Goal: Check status: Check status

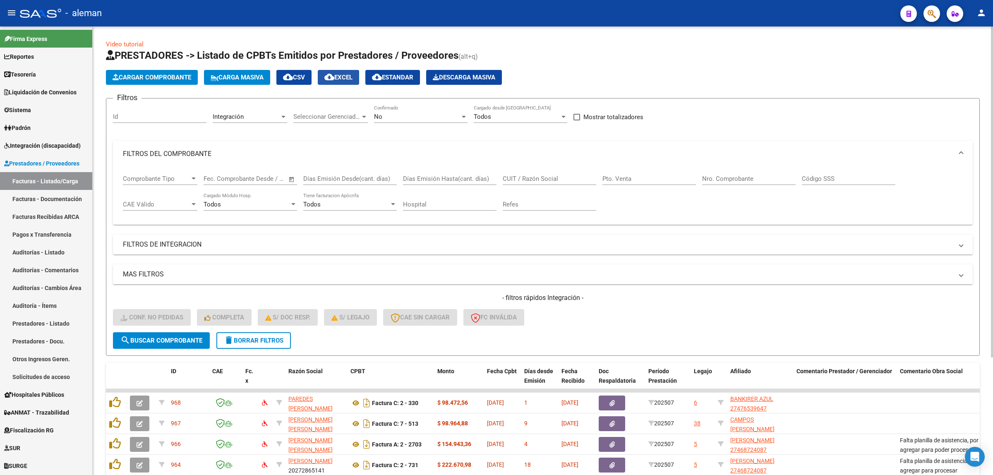
click at [347, 79] on span "cloud_download EXCEL" at bounding box center [339, 77] width 28 height 7
click at [32, 147] on span "Integración (discapacidad)" at bounding box center [42, 145] width 77 height 9
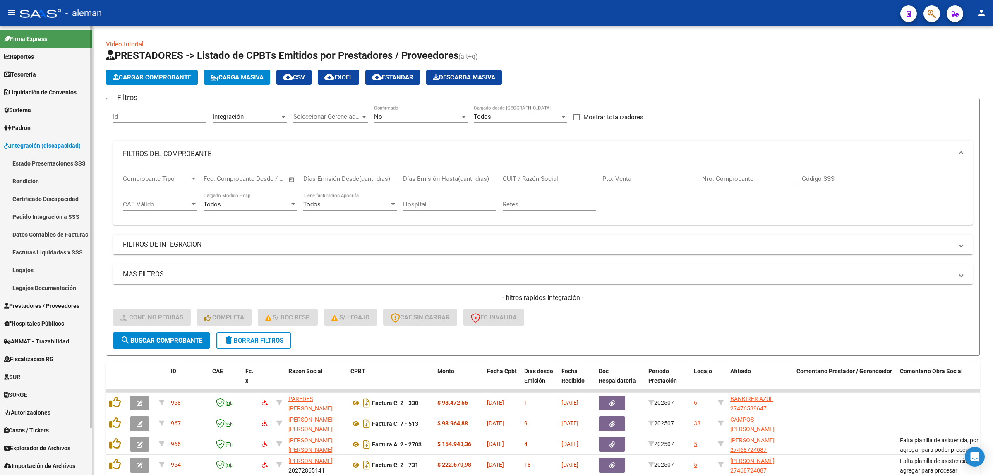
click at [32, 286] on link "Legajos Documentación" at bounding box center [46, 288] width 92 height 18
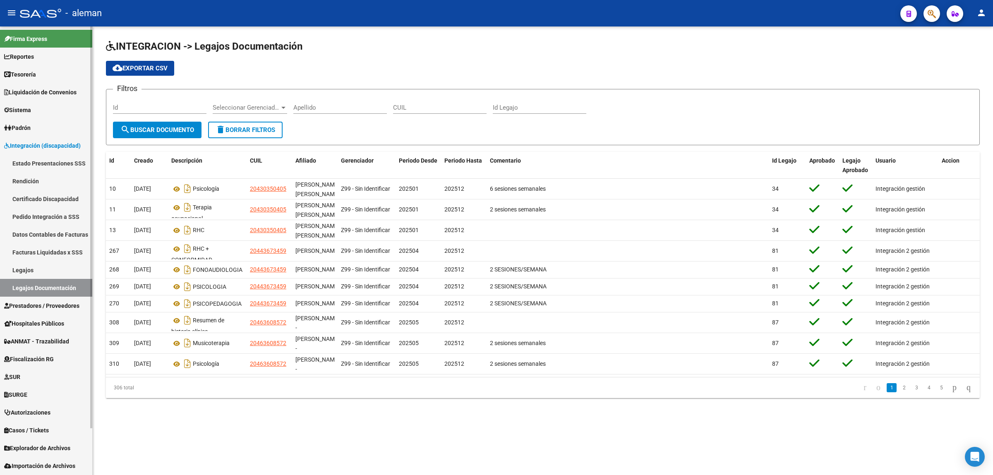
click at [30, 266] on link "Legajos" at bounding box center [46, 270] width 92 height 18
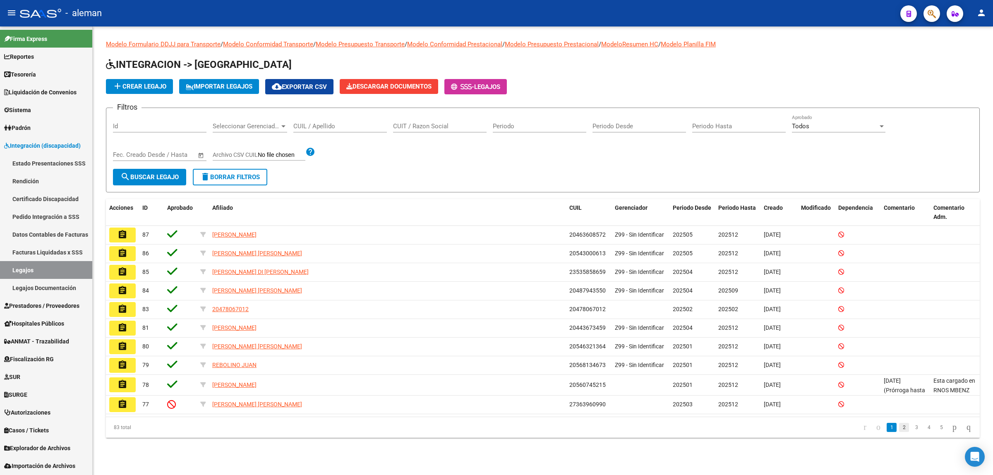
click at [899, 430] on link "2" at bounding box center [904, 427] width 10 height 9
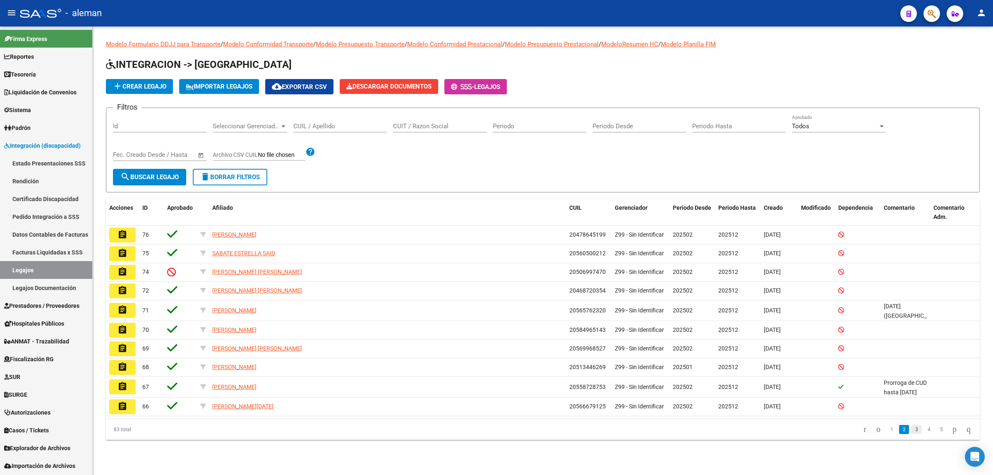
click at [912, 433] on link "3" at bounding box center [917, 429] width 10 height 9
click at [923, 433] on li "4" at bounding box center [929, 428] width 12 height 14
click at [924, 431] on link "4" at bounding box center [929, 427] width 10 height 9
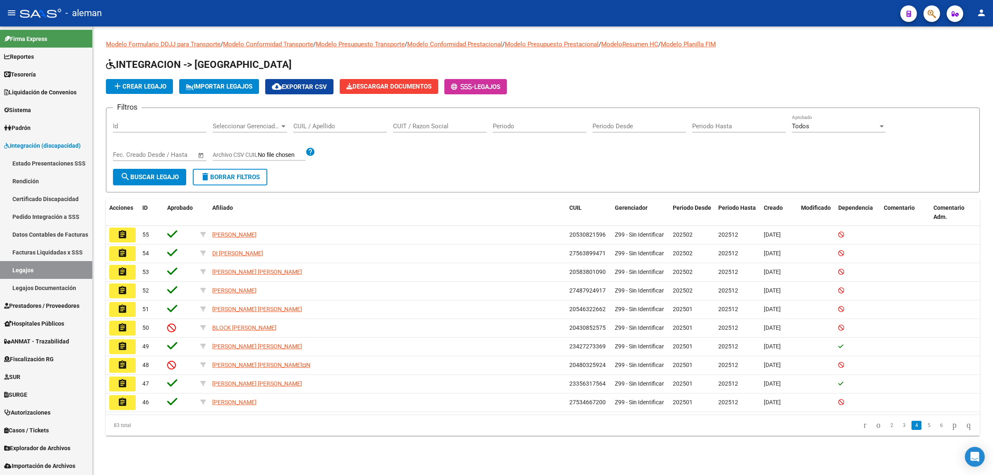
click at [937, 428] on link "6" at bounding box center [942, 425] width 10 height 9
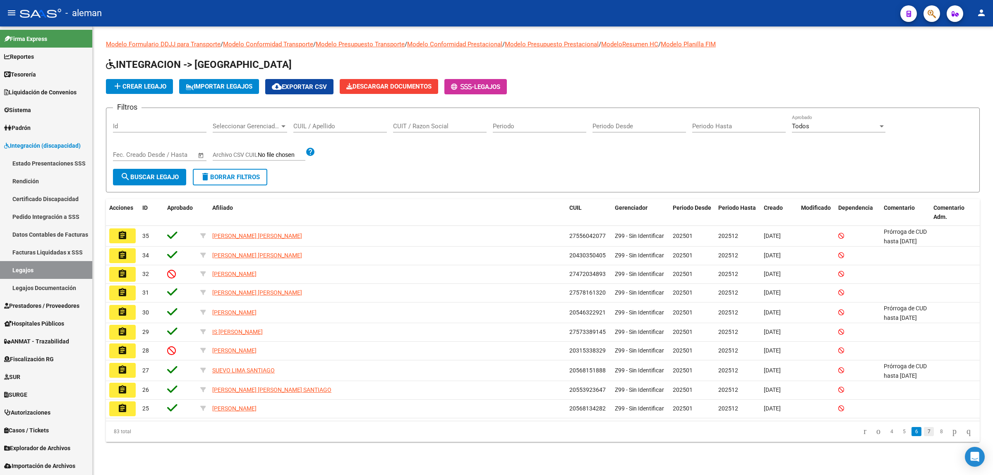
click at [924, 431] on link "7" at bounding box center [929, 431] width 10 height 9
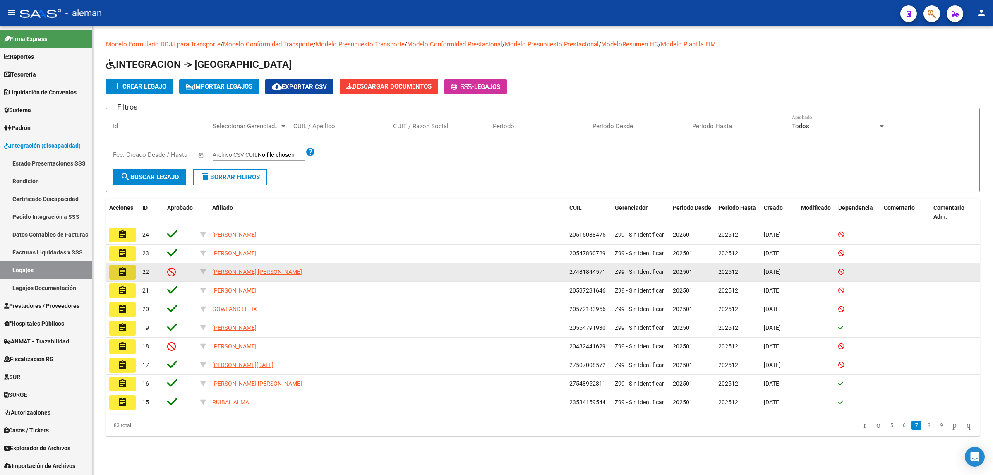
click at [127, 269] on mat-icon "assignment" at bounding box center [123, 272] width 10 height 10
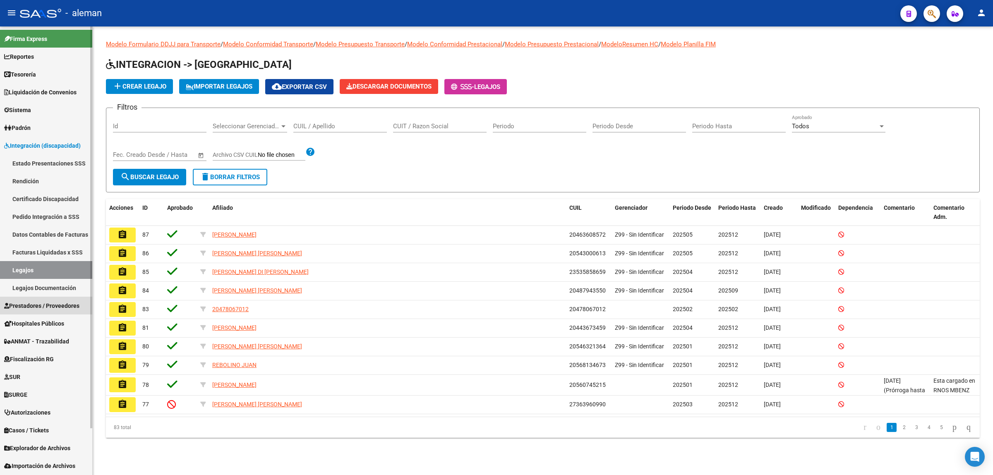
click at [36, 305] on span "Prestadores / Proveedores" at bounding box center [41, 305] width 75 height 9
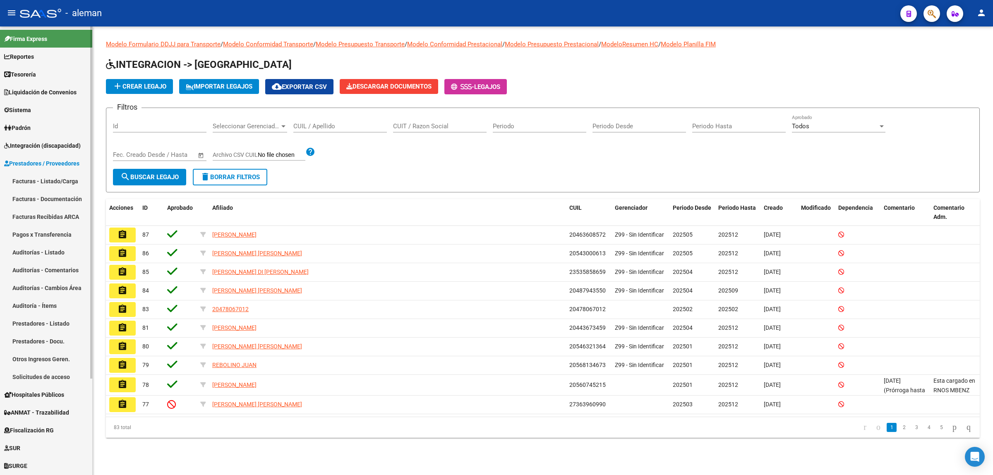
click at [32, 180] on link "Facturas - Listado/Carga" at bounding box center [46, 181] width 92 height 18
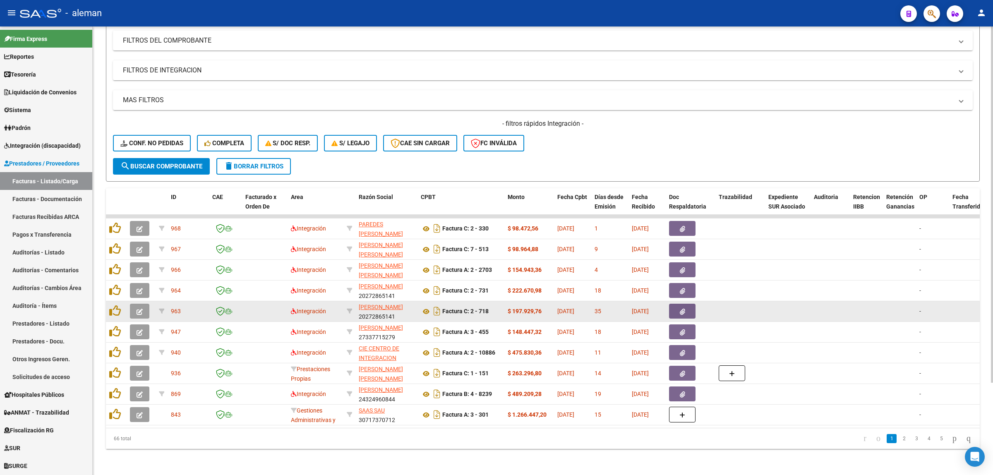
scroll to position [117, 0]
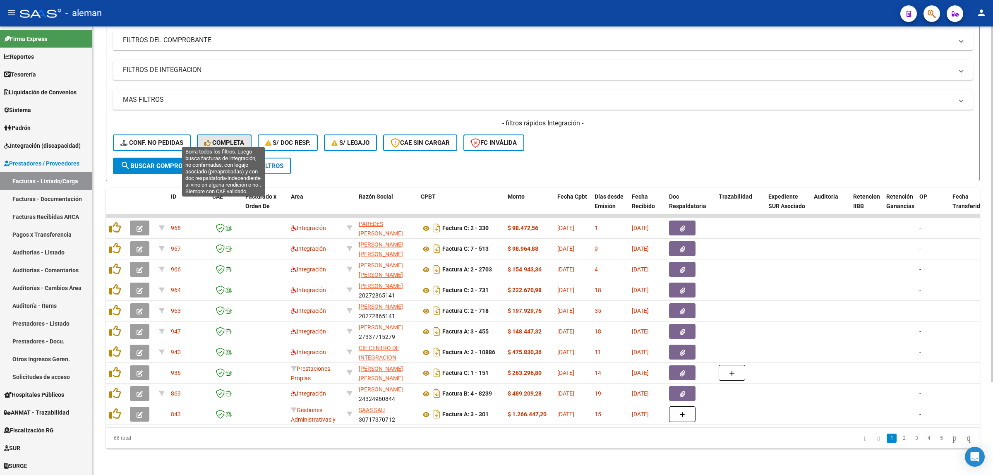
click at [233, 139] on span "Completa" at bounding box center [224, 142] width 40 height 7
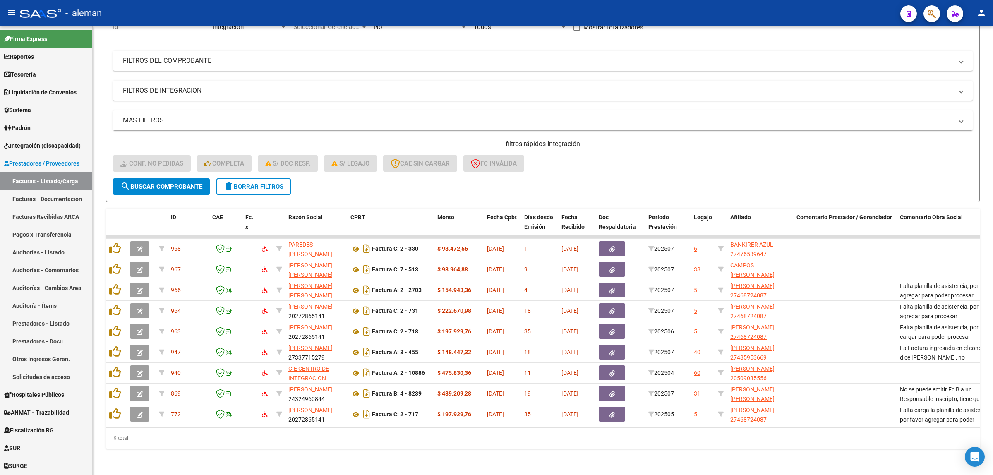
scroll to position [96, 0]
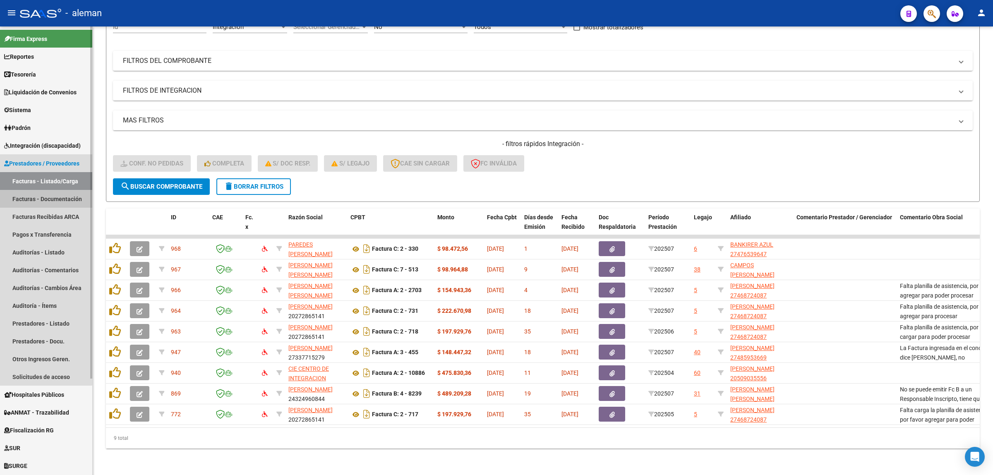
click at [38, 199] on link "Facturas - Documentación" at bounding box center [46, 199] width 92 height 18
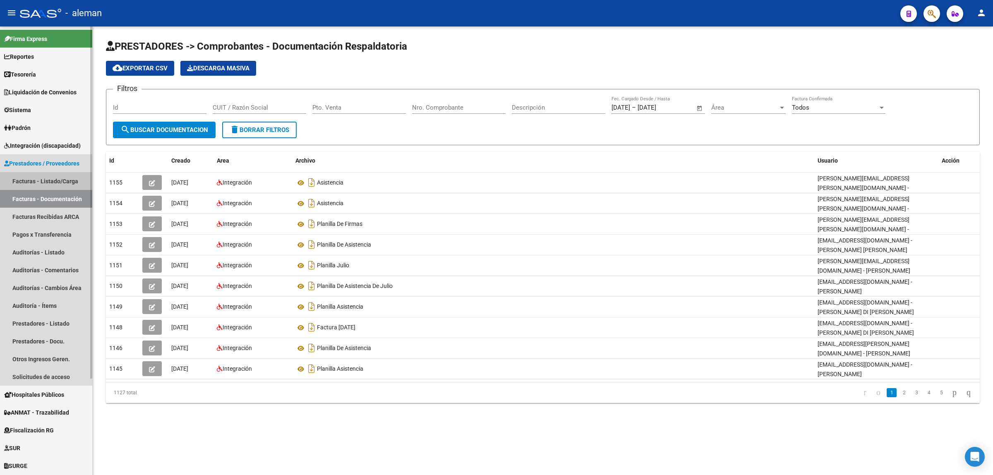
click at [38, 182] on link "Facturas - Listado/Carga" at bounding box center [46, 181] width 92 height 18
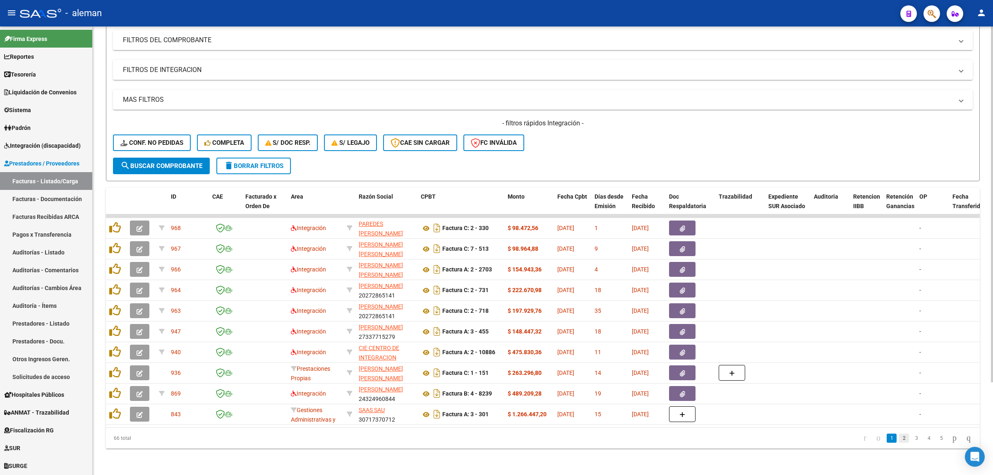
click at [899, 440] on link "2" at bounding box center [904, 438] width 10 height 9
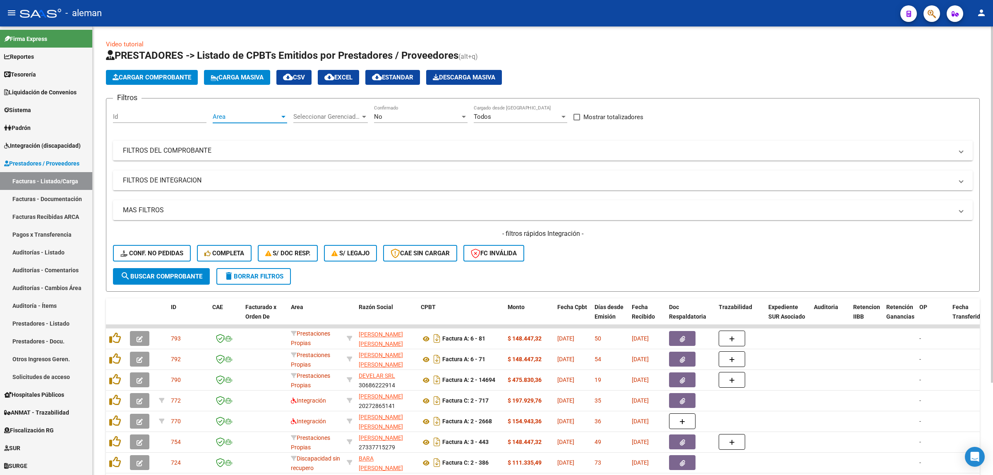
click at [281, 118] on div at bounding box center [283, 116] width 7 height 7
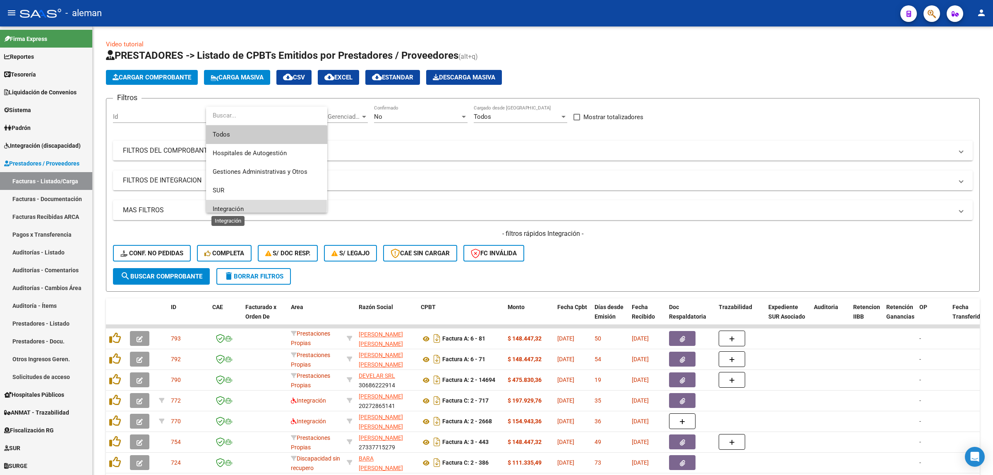
click at [230, 206] on span "Integración" at bounding box center [228, 208] width 31 height 7
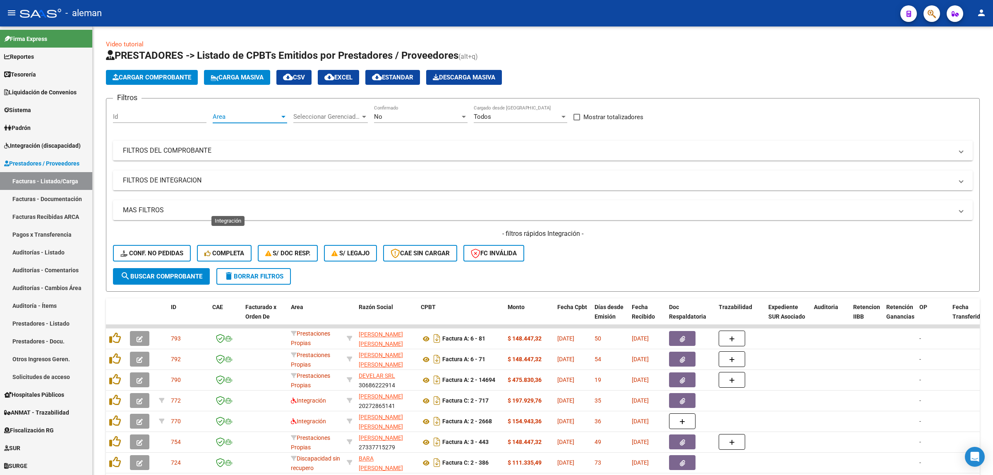
scroll to position [5, 0]
click at [172, 275] on span "search Buscar Comprobante" at bounding box center [161, 276] width 82 height 7
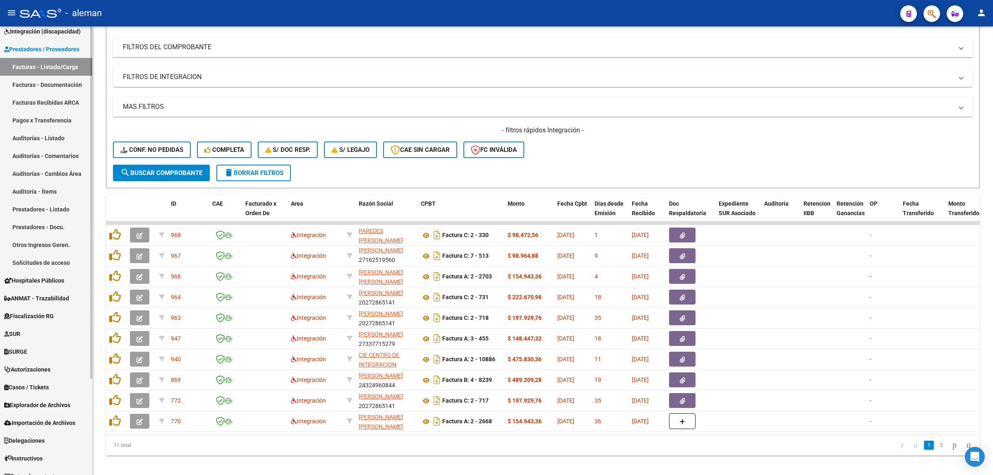
scroll to position [123, 0]
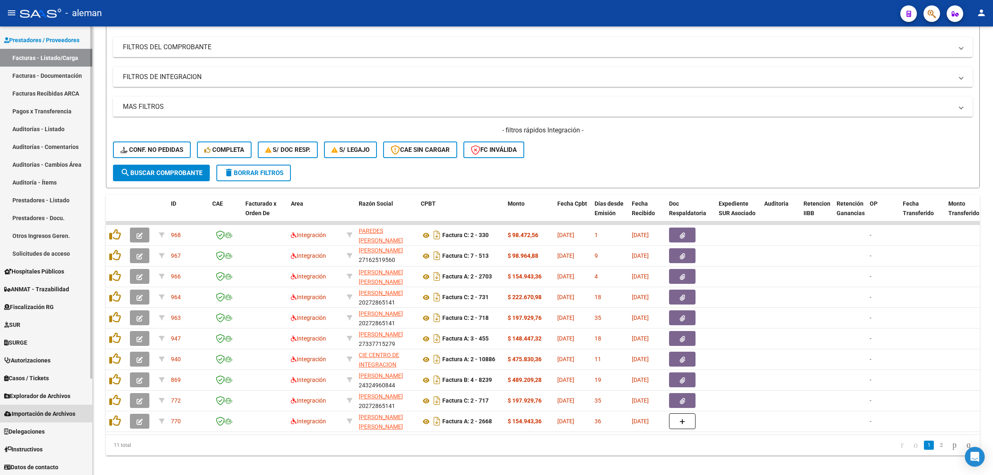
click at [50, 413] on span "Importación de Archivos" at bounding box center [39, 413] width 71 height 9
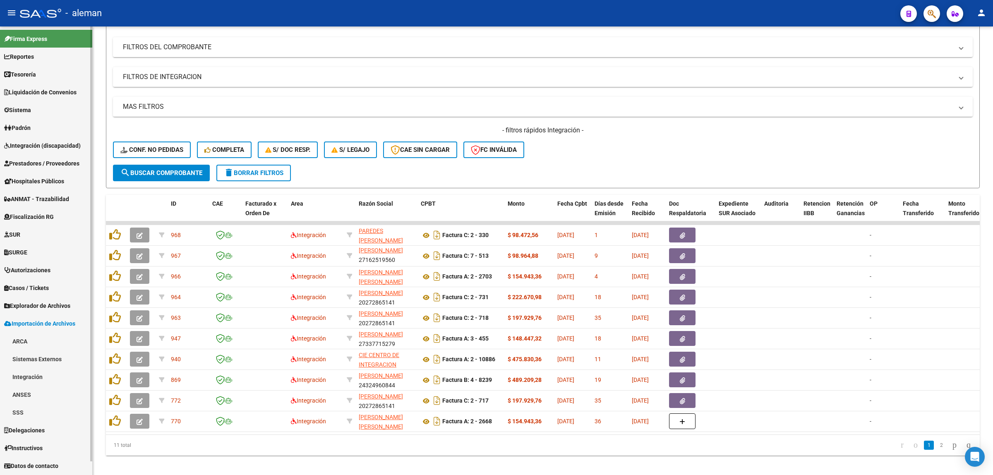
scroll to position [0, 0]
click at [34, 378] on link "Integración" at bounding box center [46, 377] width 92 height 18
click at [38, 443] on link "DS.DEVOK" at bounding box center [46, 448] width 92 height 18
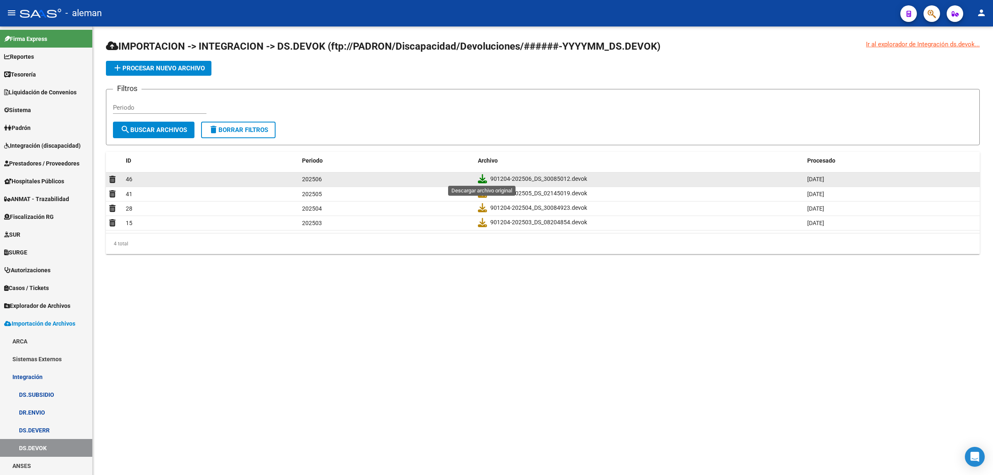
click at [481, 179] on icon at bounding box center [482, 178] width 9 height 9
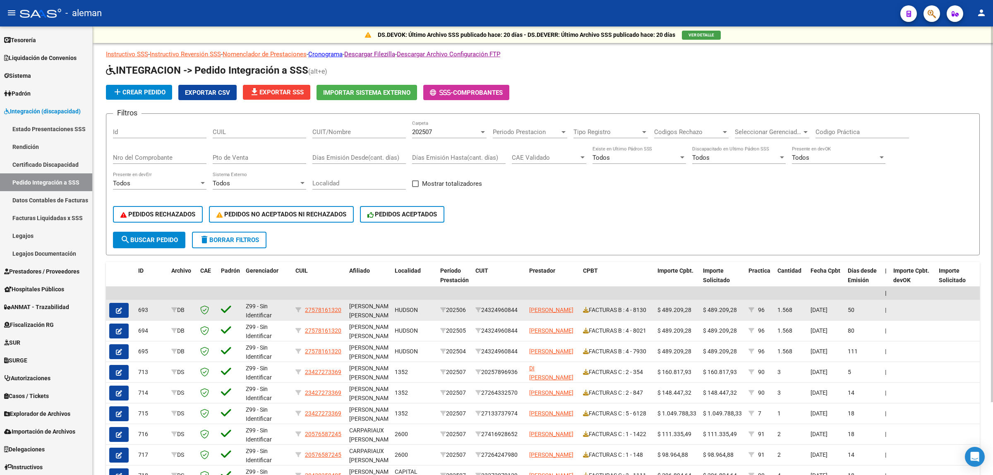
click at [120, 311] on icon "button" at bounding box center [119, 311] width 6 height 6
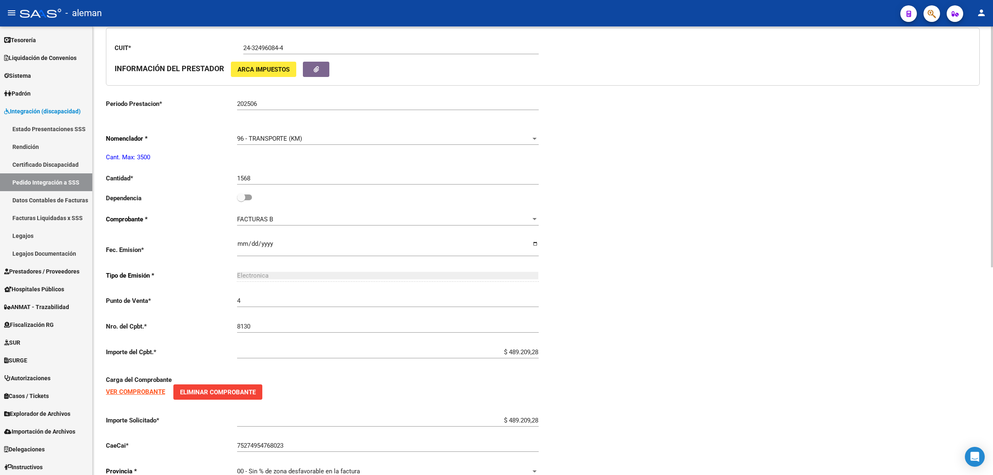
type input "27578161320"
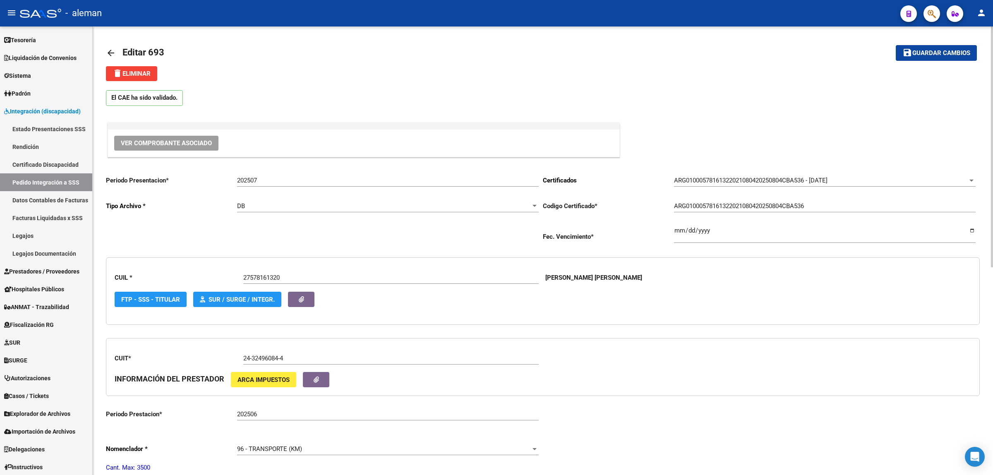
scroll to position [103, 0]
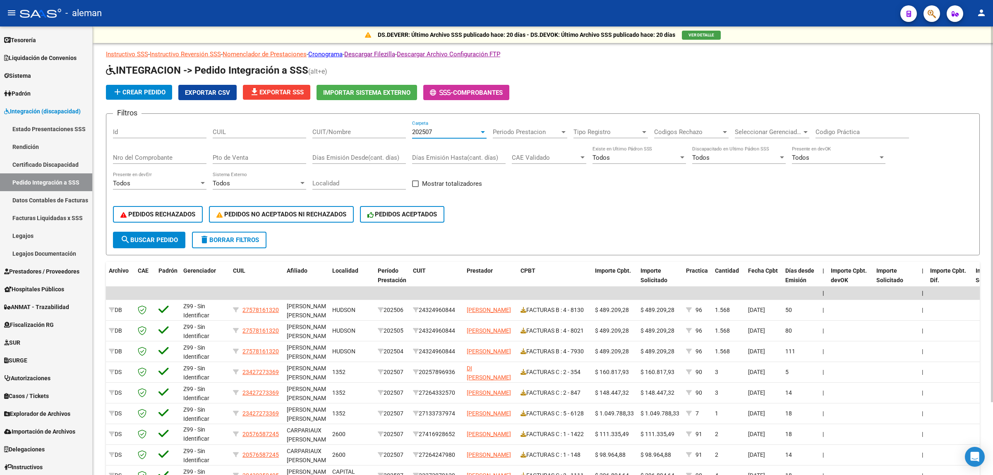
click at [484, 133] on div at bounding box center [482, 132] width 7 height 7
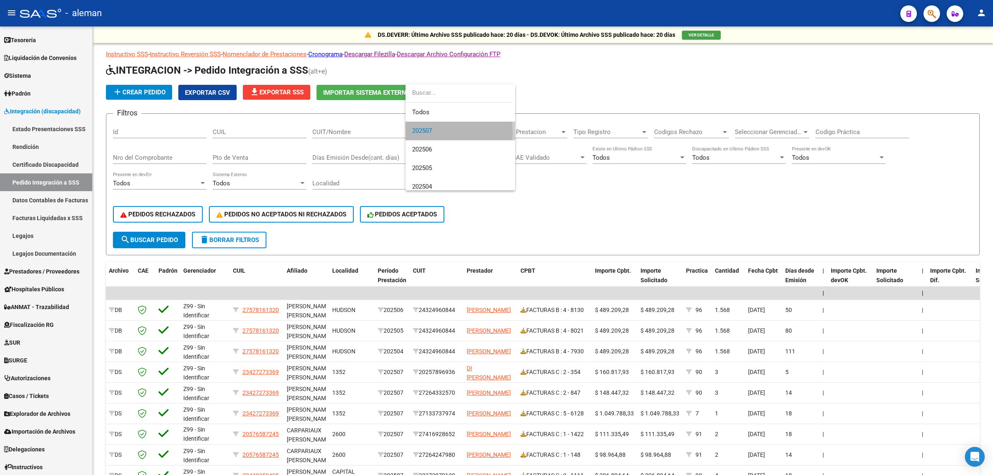
click at [441, 131] on span "202507" at bounding box center [460, 131] width 96 height 19
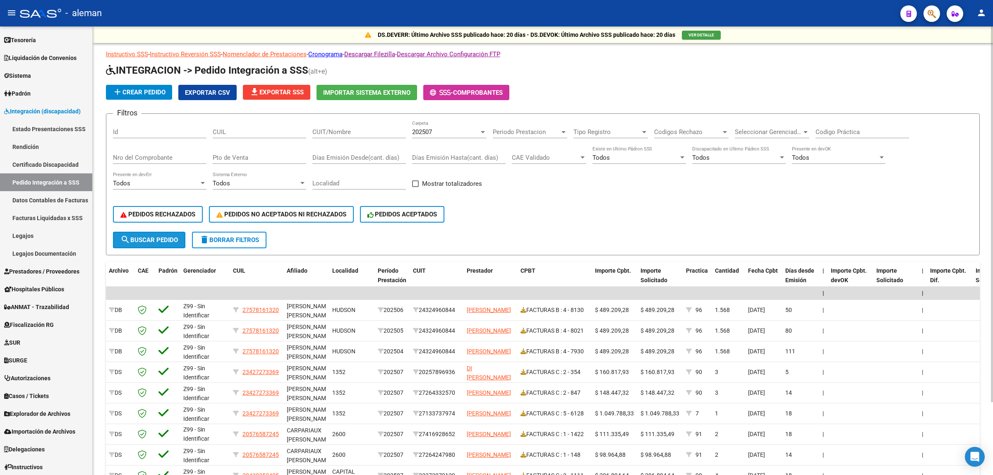
click at [154, 239] on span "search Buscar Pedido" at bounding box center [149, 239] width 58 height 7
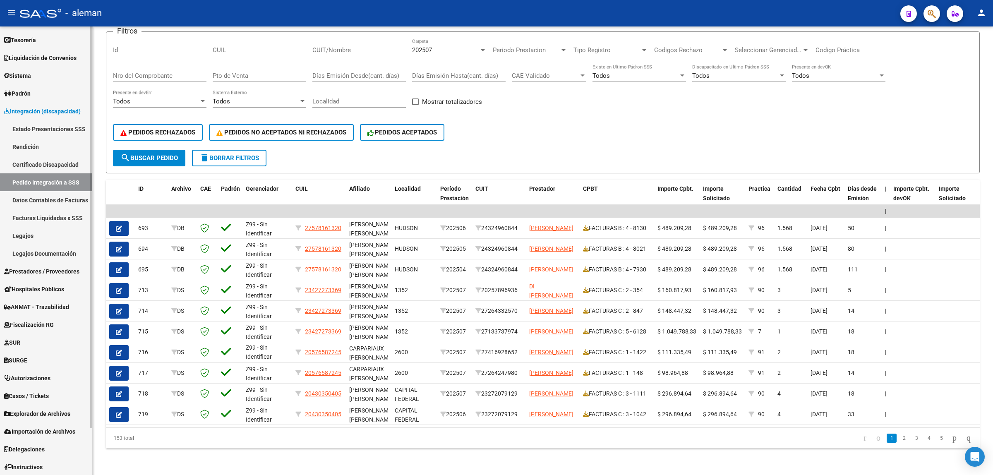
click at [44, 410] on span "Explorador de Archivos" at bounding box center [37, 413] width 66 height 9
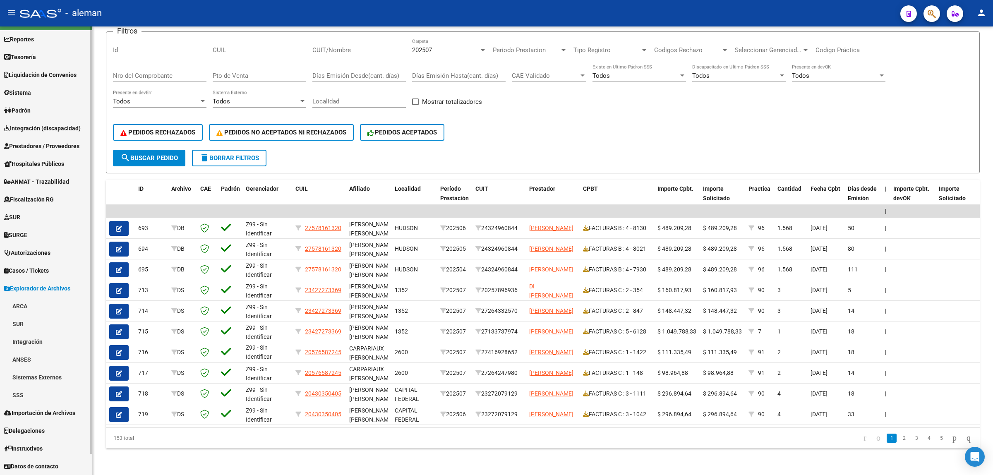
scroll to position [17, 0]
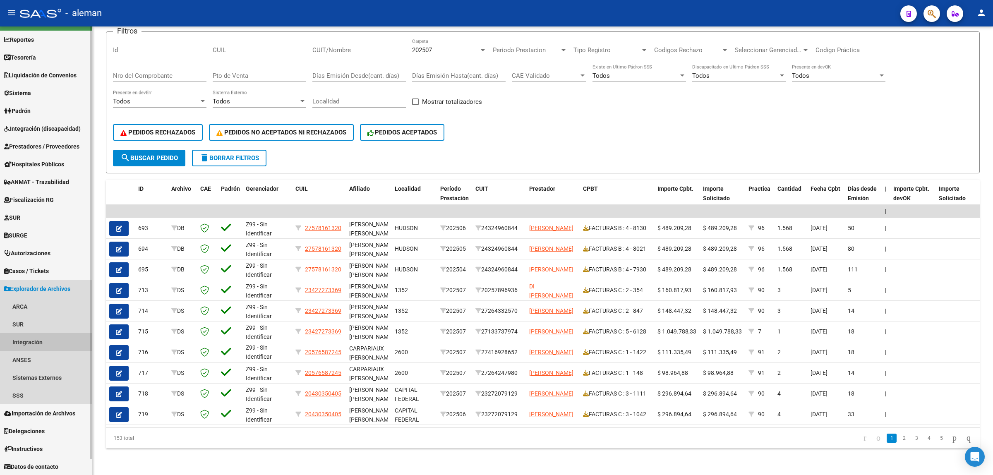
click at [30, 341] on link "Integración" at bounding box center [46, 342] width 92 height 18
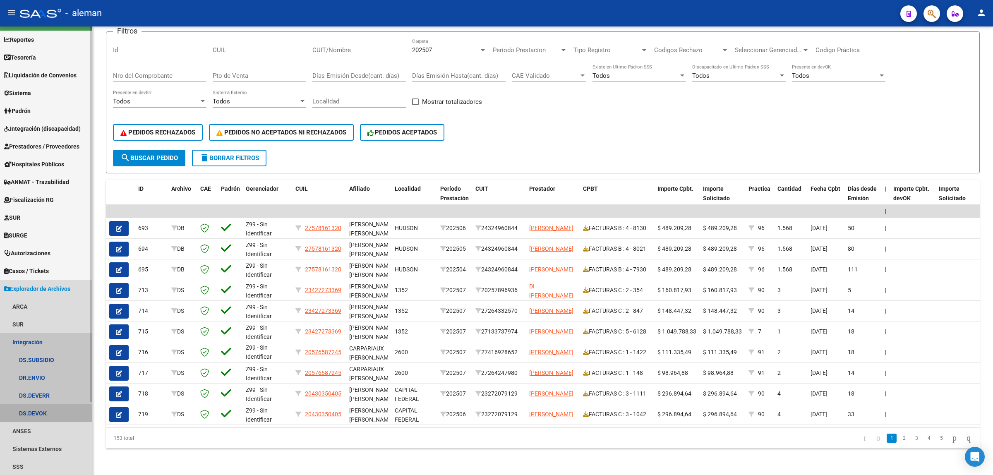
click at [29, 409] on link "DS.DEVOK" at bounding box center [46, 413] width 92 height 18
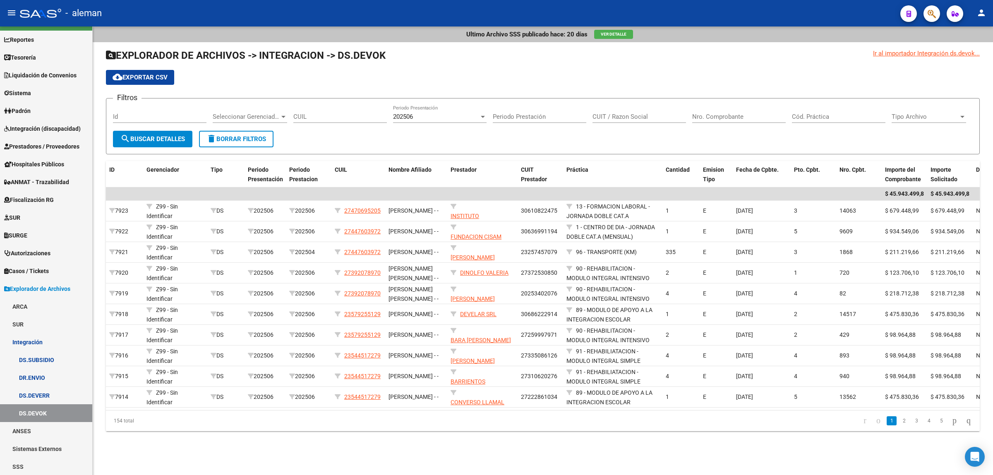
click at [486, 118] on div at bounding box center [482, 116] width 7 height 7
click at [486, 118] on span "202506" at bounding box center [440, 116] width 94 height 19
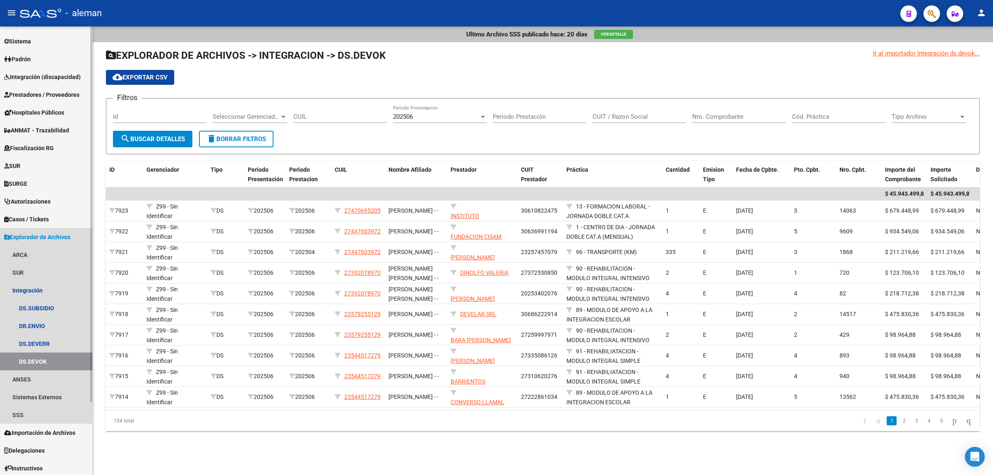
click at [43, 236] on span "Explorador de Archivos" at bounding box center [37, 237] width 66 height 9
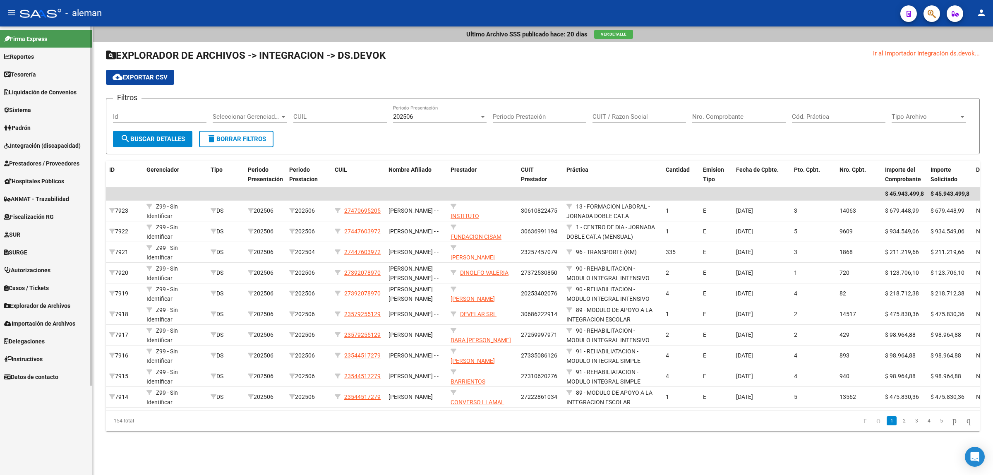
scroll to position [0, 0]
click at [30, 318] on link "Importación de Archivos" at bounding box center [46, 324] width 92 height 18
click at [38, 450] on link "DS.DEVOK" at bounding box center [46, 448] width 92 height 18
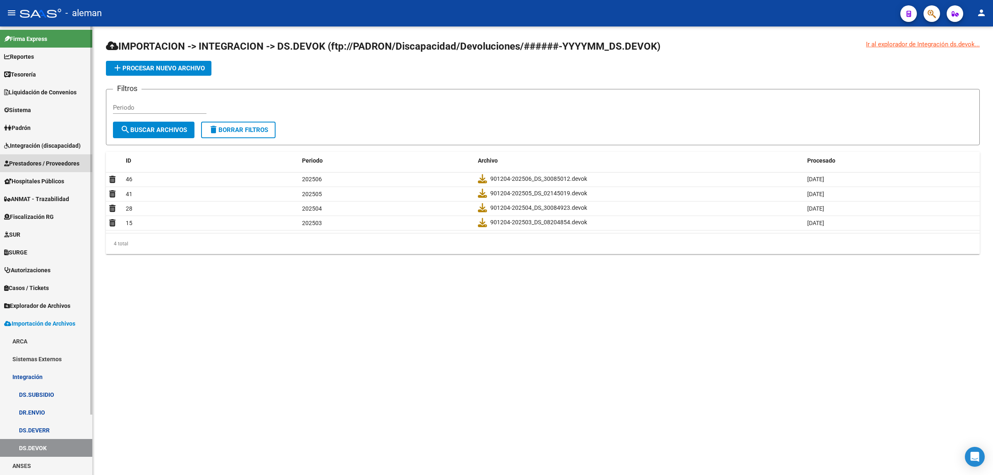
click at [48, 168] on link "Prestadores / Proveedores" at bounding box center [46, 163] width 92 height 18
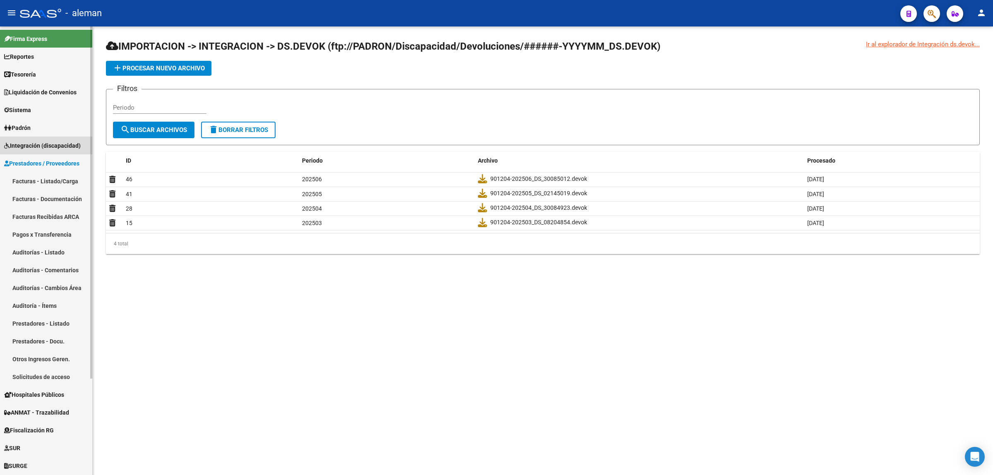
click at [36, 141] on span "Integración (discapacidad)" at bounding box center [42, 145] width 77 height 9
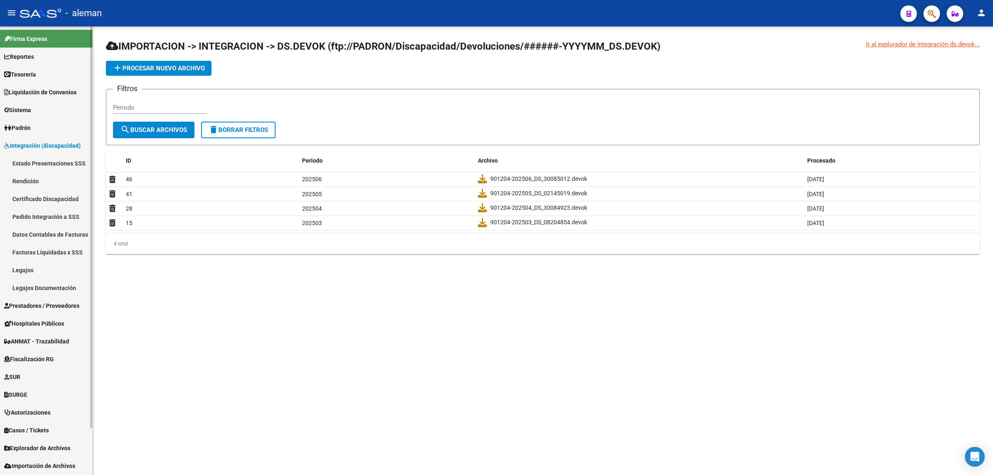
click at [50, 165] on link "Estado Presentaciones SSS" at bounding box center [46, 163] width 92 height 18
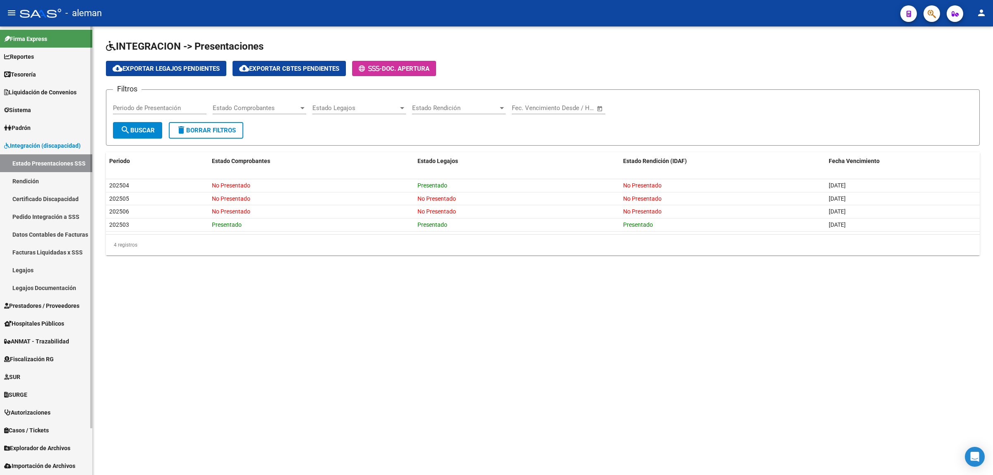
click at [40, 219] on link "Pedido Integración a SSS" at bounding box center [46, 217] width 92 height 18
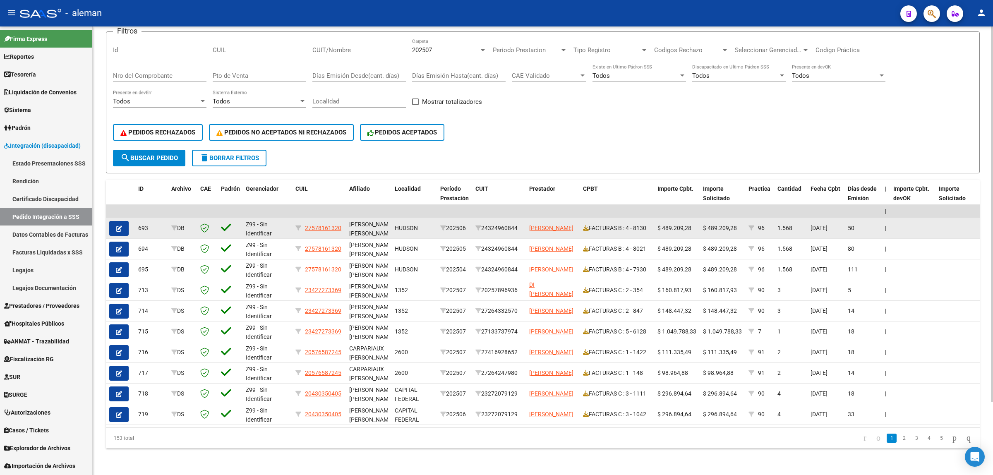
click at [122, 225] on button "button" at bounding box center [118, 228] width 19 height 15
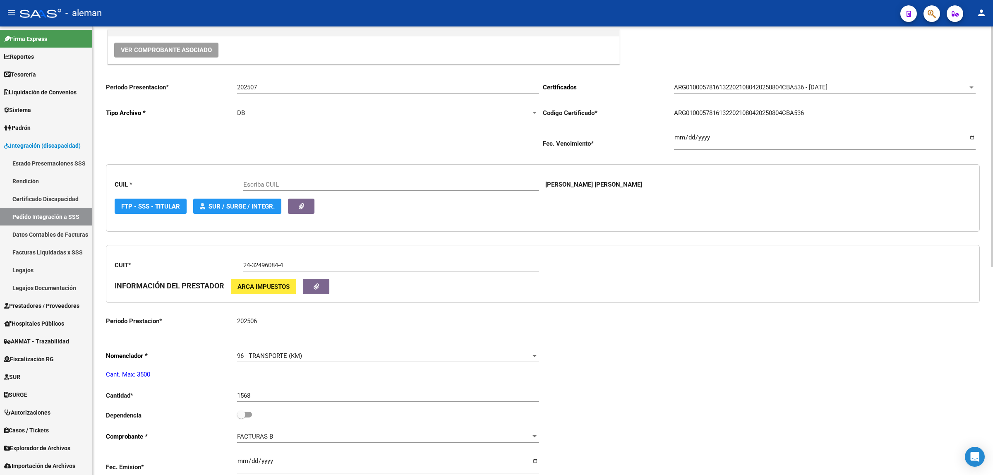
type input "27578161320"
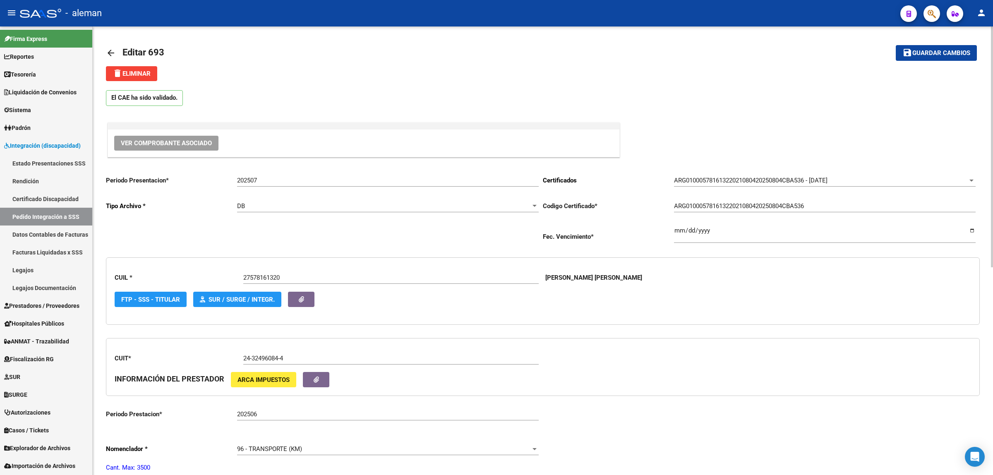
click at [106, 50] on mat-icon "arrow_back" at bounding box center [111, 53] width 10 height 10
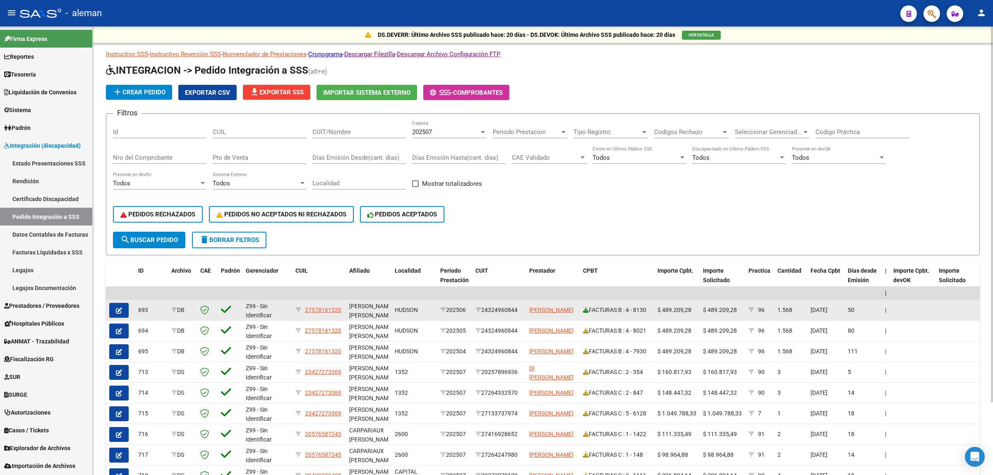
click at [588, 309] on icon at bounding box center [586, 310] width 6 height 6
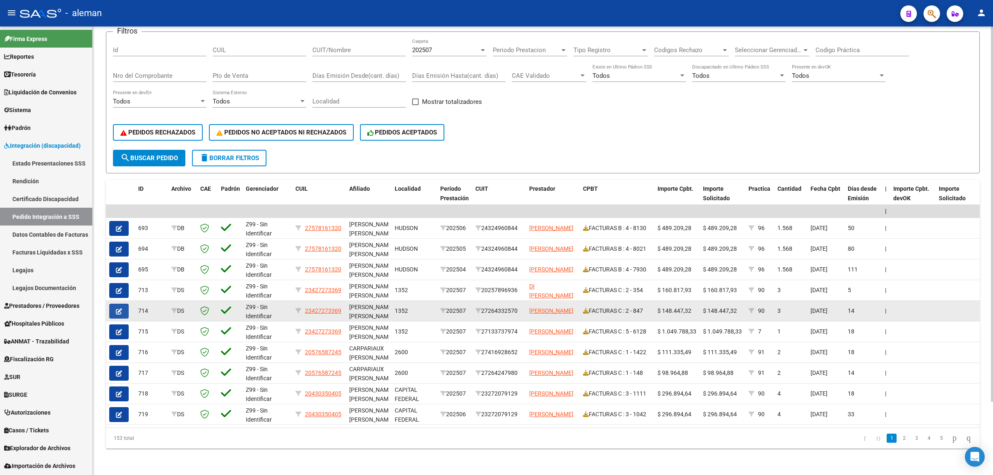
click at [116, 308] on icon "button" at bounding box center [119, 311] width 6 height 6
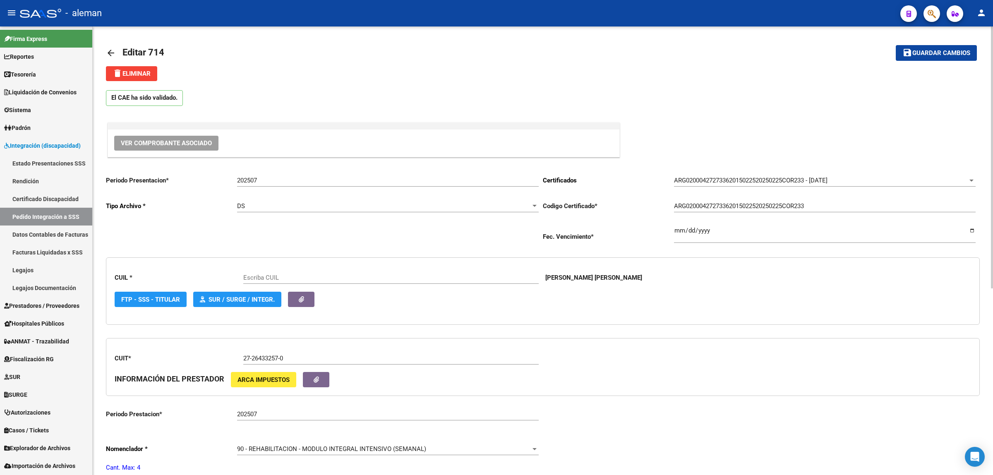
type input "23427273369"
click at [134, 50] on span "Editar 714" at bounding box center [144, 52] width 42 height 10
click at [110, 51] on mat-icon "arrow_back" at bounding box center [111, 53] width 10 height 10
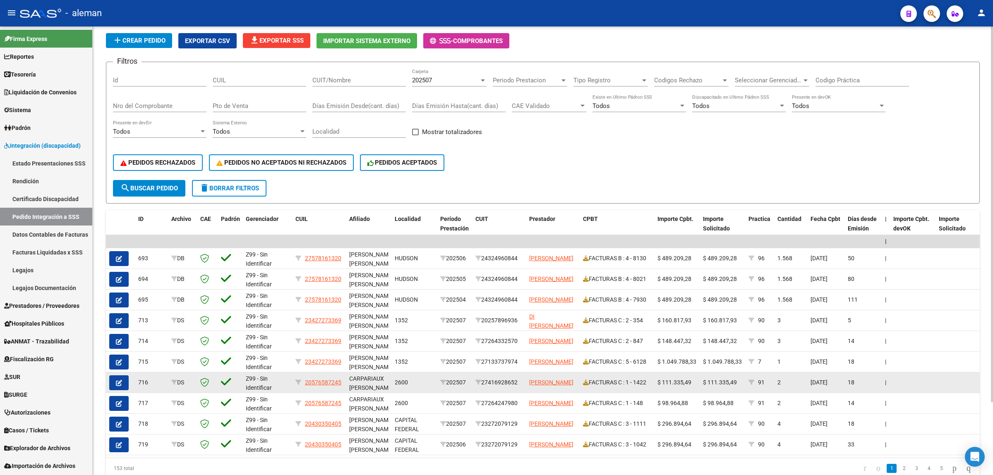
scroll to position [87, 0]
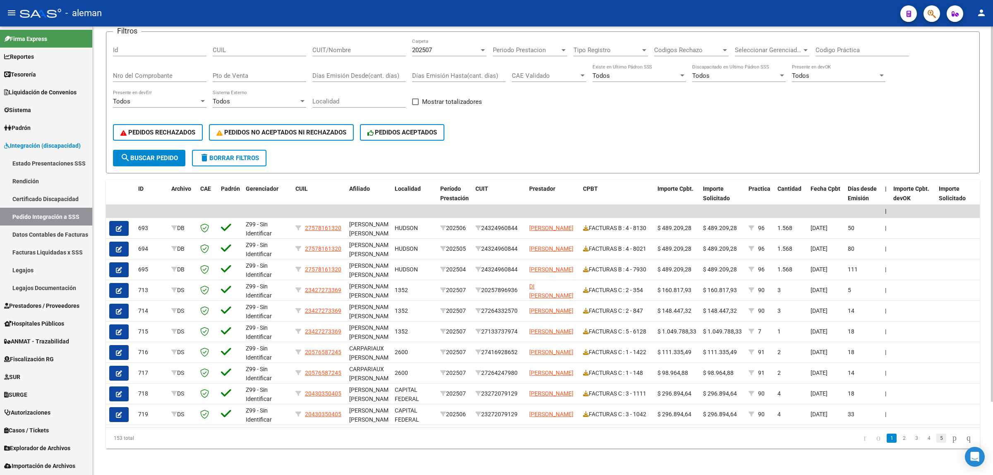
click at [937, 441] on link "5" at bounding box center [942, 438] width 10 height 9
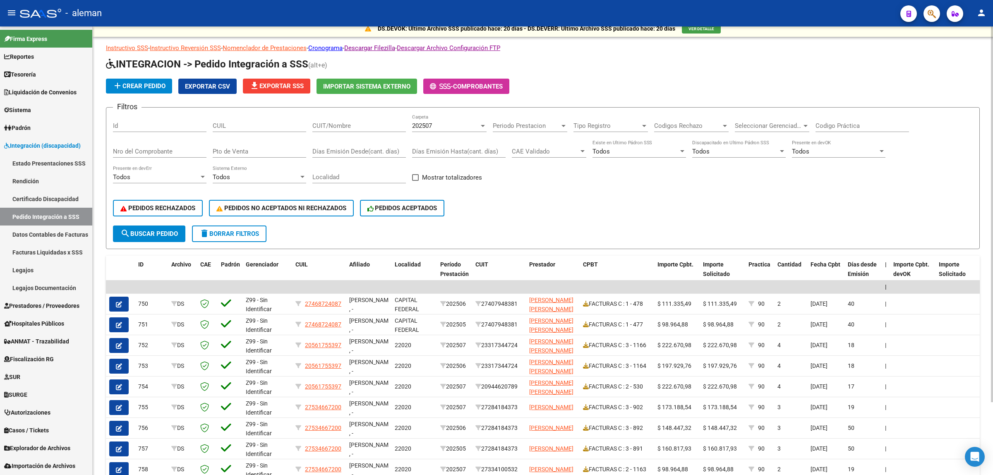
scroll to position [0, 0]
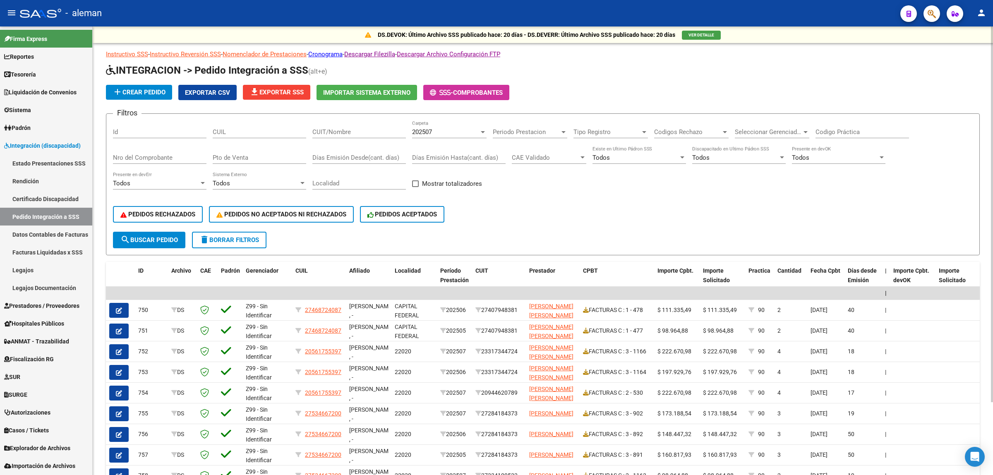
click at [483, 132] on div at bounding box center [483, 132] width 4 height 2
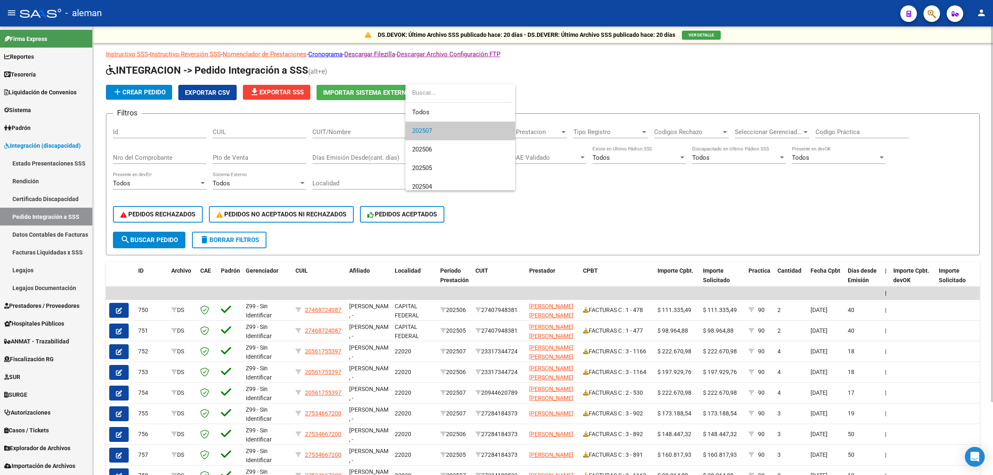
click at [483, 132] on span "202507" at bounding box center [460, 131] width 96 height 19
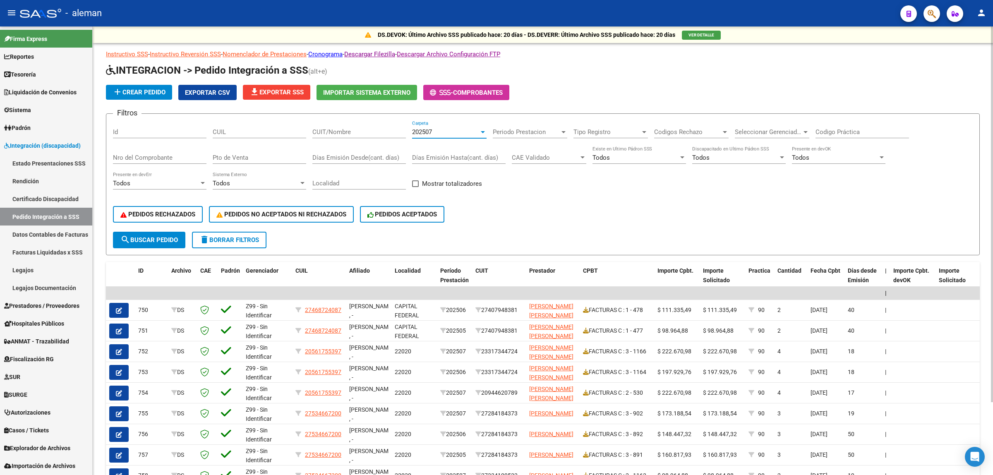
click at [139, 237] on span "search Buscar Pedido" at bounding box center [149, 239] width 58 height 7
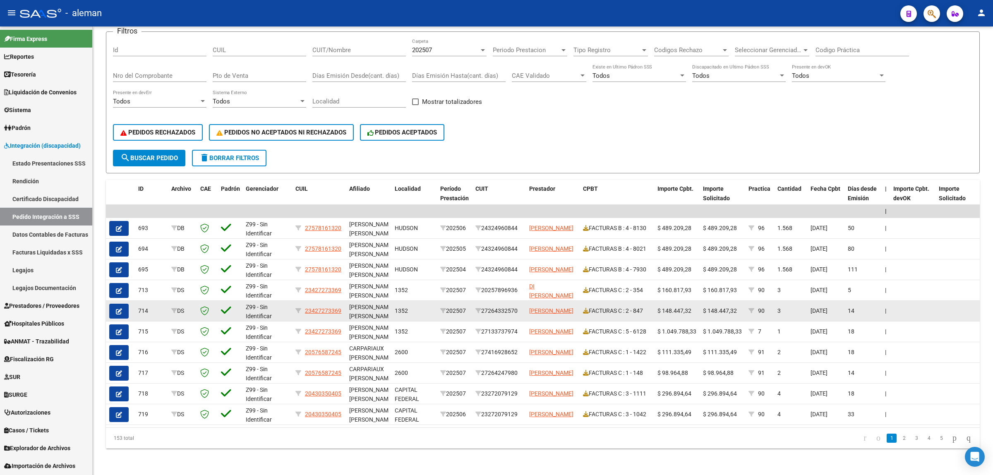
scroll to position [87, 0]
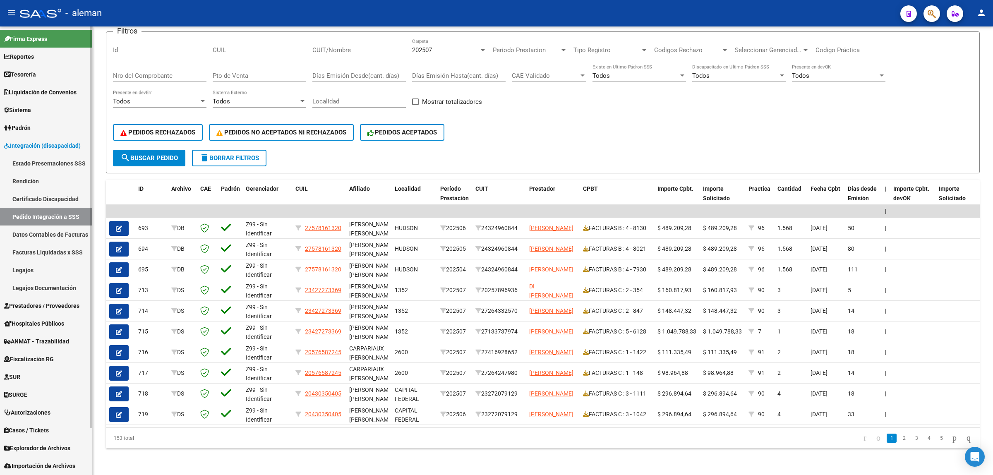
click at [50, 166] on link "Estado Presentaciones SSS" at bounding box center [46, 163] width 92 height 18
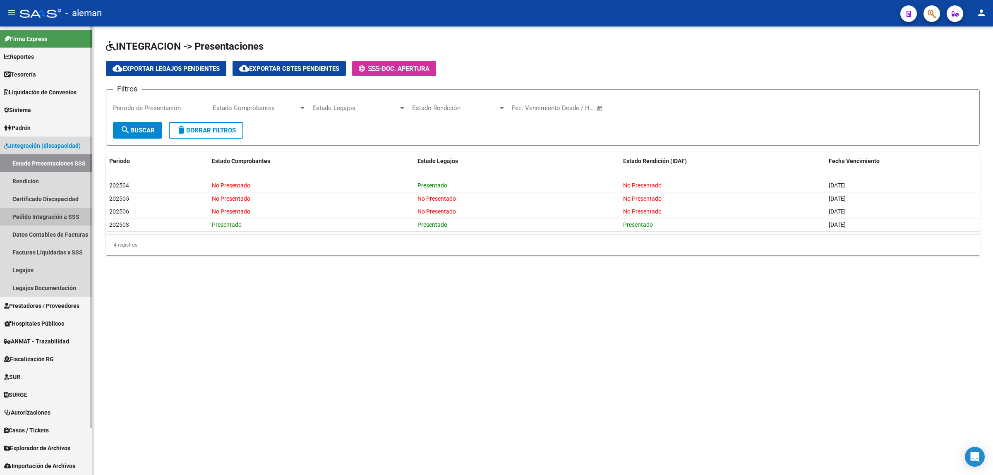
click at [32, 216] on link "Pedido Integración a SSS" at bounding box center [46, 217] width 92 height 18
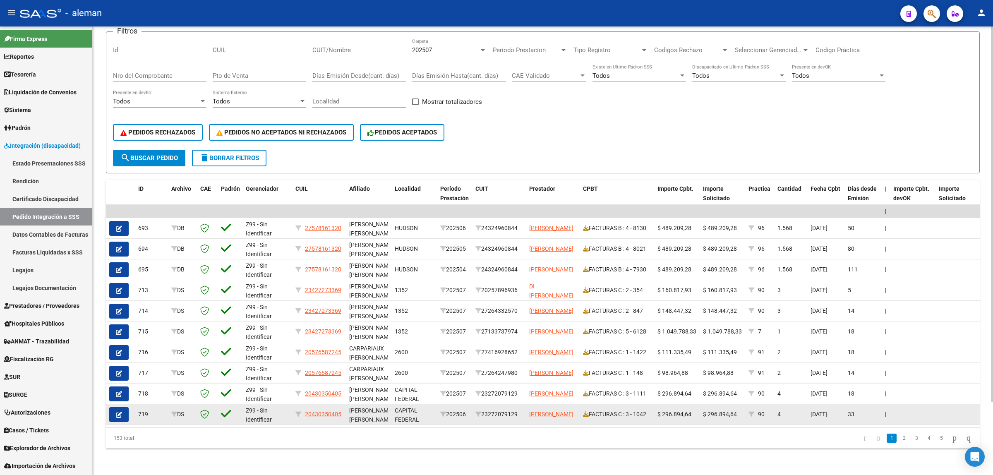
scroll to position [87, 0]
